Goal: Information Seeking & Learning: Learn about a topic

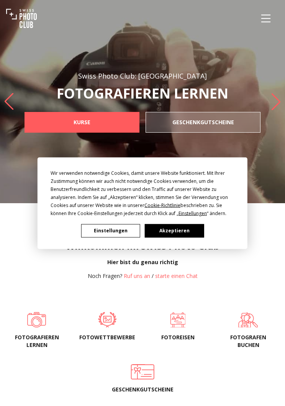
click at [176, 232] on button "Akzeptieren" at bounding box center [174, 230] width 59 height 13
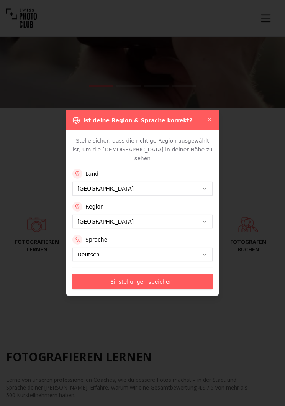
click at [206, 130] on div "Ist deine Region & Sprache korrekt?" at bounding box center [142, 120] width 153 height 20
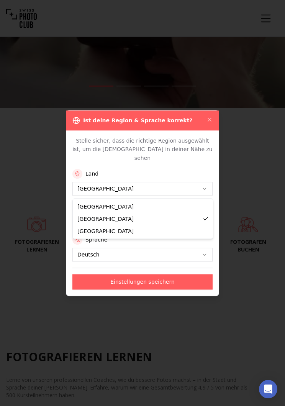
click at [204, 185] on button "[GEOGRAPHIC_DATA]" at bounding box center [142, 189] width 140 height 14
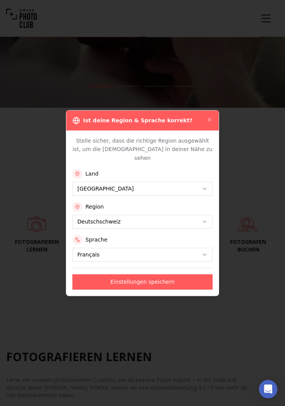
click at [168, 283] on button "Einstellungen speichern" at bounding box center [142, 281] width 140 height 15
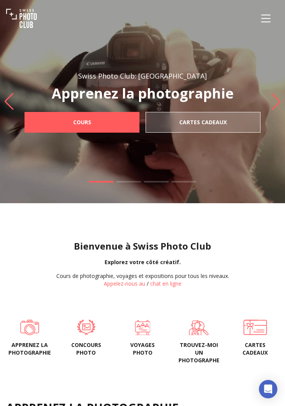
click at [260, 25] on button "Menu" at bounding box center [266, 18] width 26 height 26
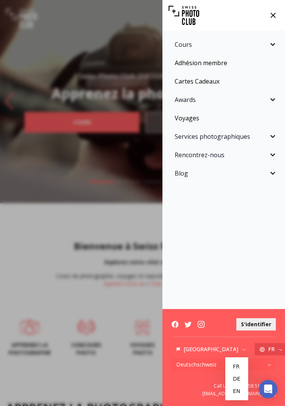
click at [243, 378] on link "de" at bounding box center [237, 379] width 17 height 12
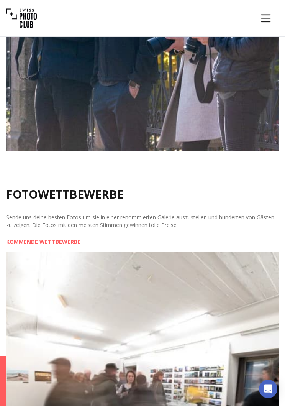
scroll to position [648, 0]
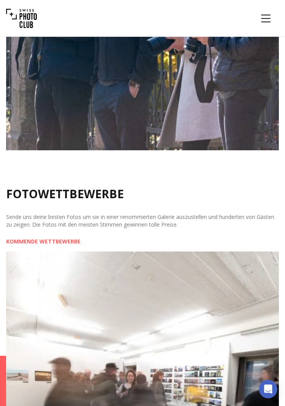
click at [64, 245] on link "KOMMENDE WETTBEWERBE" at bounding box center [43, 242] width 74 height 8
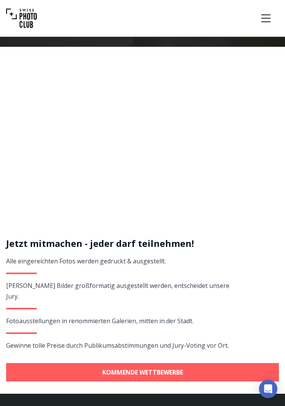
scroll to position [143, 0]
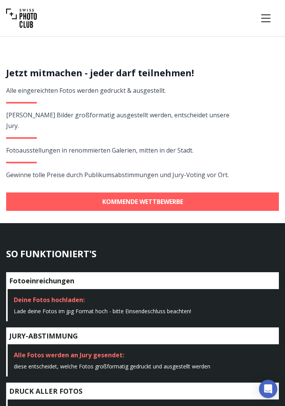
click at [181, 194] on link "KOMMENDE WETTBEWERBE" at bounding box center [142, 202] width 273 height 18
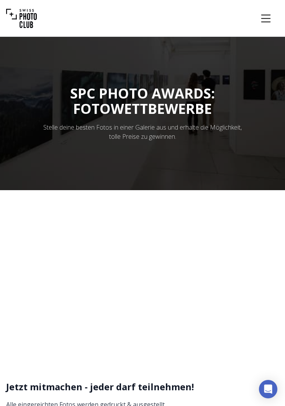
click at [263, 14] on icon "Menu" at bounding box center [266, 19] width 14 height 14
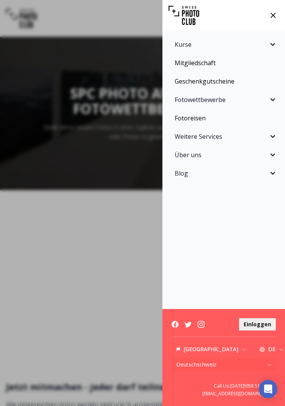
click at [227, 102] on span "Fotowettbewerbe" at bounding box center [222, 99] width 94 height 9
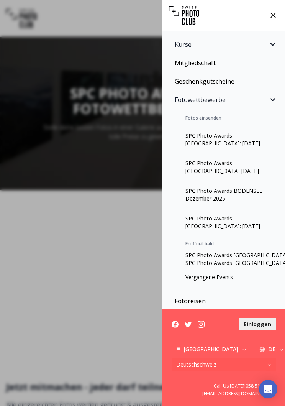
scroll to position [-6, 0]
click at [136, 165] on div "Kurse Fotokurse Kommende Kurse Praxis-Workshops Einzelcoaching Kurspakete SPC A…" at bounding box center [142, 203] width 285 height 406
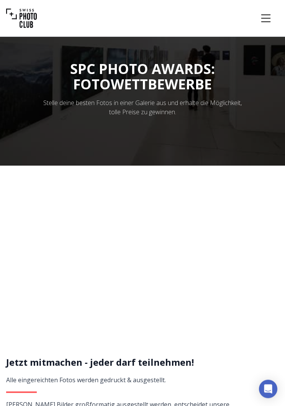
scroll to position [0, 0]
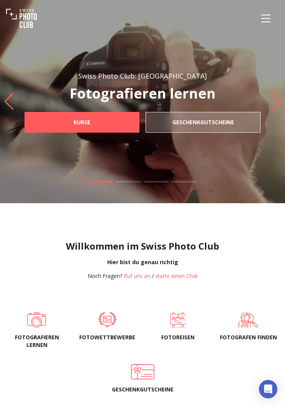
click at [267, 15] on icon "Menu" at bounding box center [266, 19] width 14 height 14
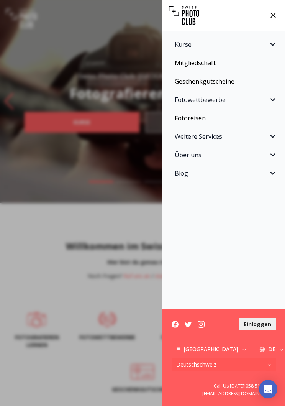
click at [215, 103] on span "Fotowettbewerbe" at bounding box center [222, 99] width 94 height 9
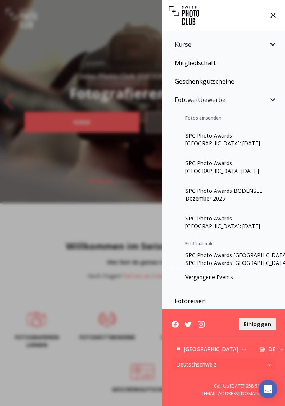
click at [229, 140] on link "SPC Photo Awards [GEOGRAPHIC_DATA]: [DATE]" at bounding box center [224, 140] width 114 height 28
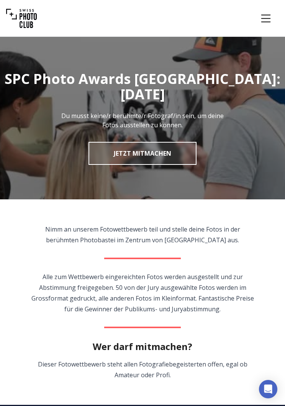
click at [265, 20] on icon "Menu" at bounding box center [266, 19] width 14 height 14
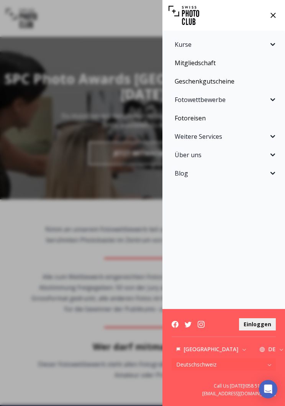
click at [226, 100] on span "Fotowettbewerbe" at bounding box center [222, 99] width 94 height 9
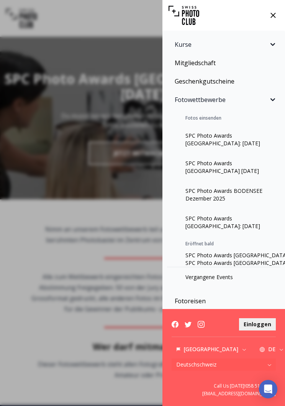
click at [218, 139] on link "SPC Photo Awards [GEOGRAPHIC_DATA]: [DATE]" at bounding box center [224, 140] width 114 height 28
click at [142, 218] on div "Kurse Fotokurse Kommende Kurse Praxis-Workshops Einzelcoaching Kurspakete SPC A…" at bounding box center [142, 203] width 285 height 406
